Goal: Check status: Check status

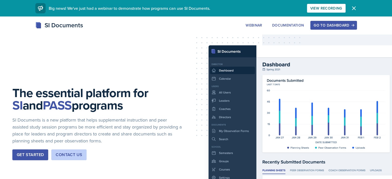
click at [354, 26] on div "Go to Dashboard" at bounding box center [334, 25] width 40 height 4
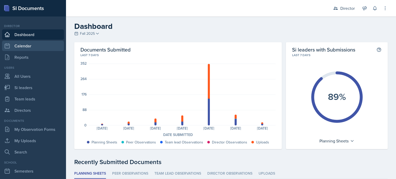
click at [49, 46] on link "Calendar" at bounding box center [33, 46] width 62 height 10
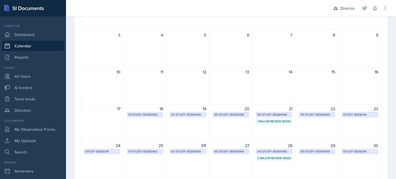
scroll to position [129, 0]
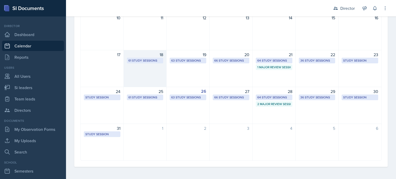
click at [148, 73] on div "18 61 Study Sessions" at bounding box center [145, 68] width 43 height 37
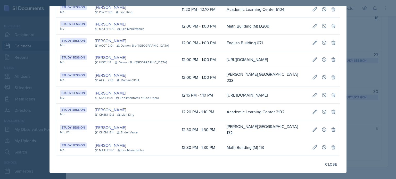
scroll to position [928, 0]
click at [184, 98] on td "12:15 PM - 1:10 PM" at bounding box center [200, 95] width 45 height 17
drag, startPoint x: 172, startPoint y: 63, endPoint x: 202, endPoint y: 79, distance: 34.6
click at [178, 63] on td "12:00 PM - 1:00 PM" at bounding box center [200, 59] width 45 height 17
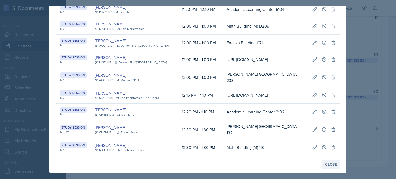
click at [332, 163] on div "Close" at bounding box center [331, 164] width 12 height 4
